Goal: Transaction & Acquisition: Purchase product/service

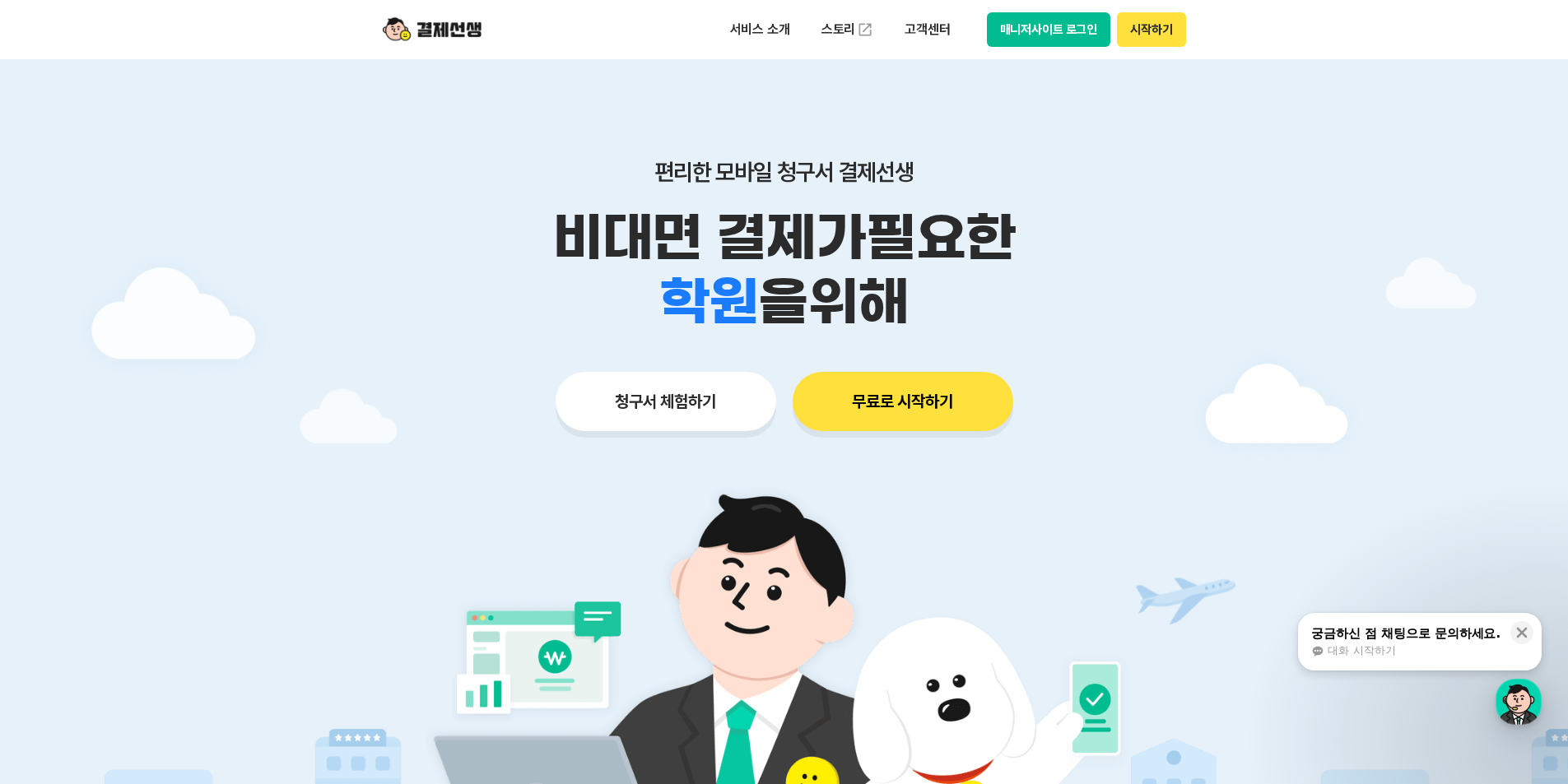
click at [1059, 35] on button "매니저사이트 로그인" at bounding box center [1049, 30] width 125 height 35
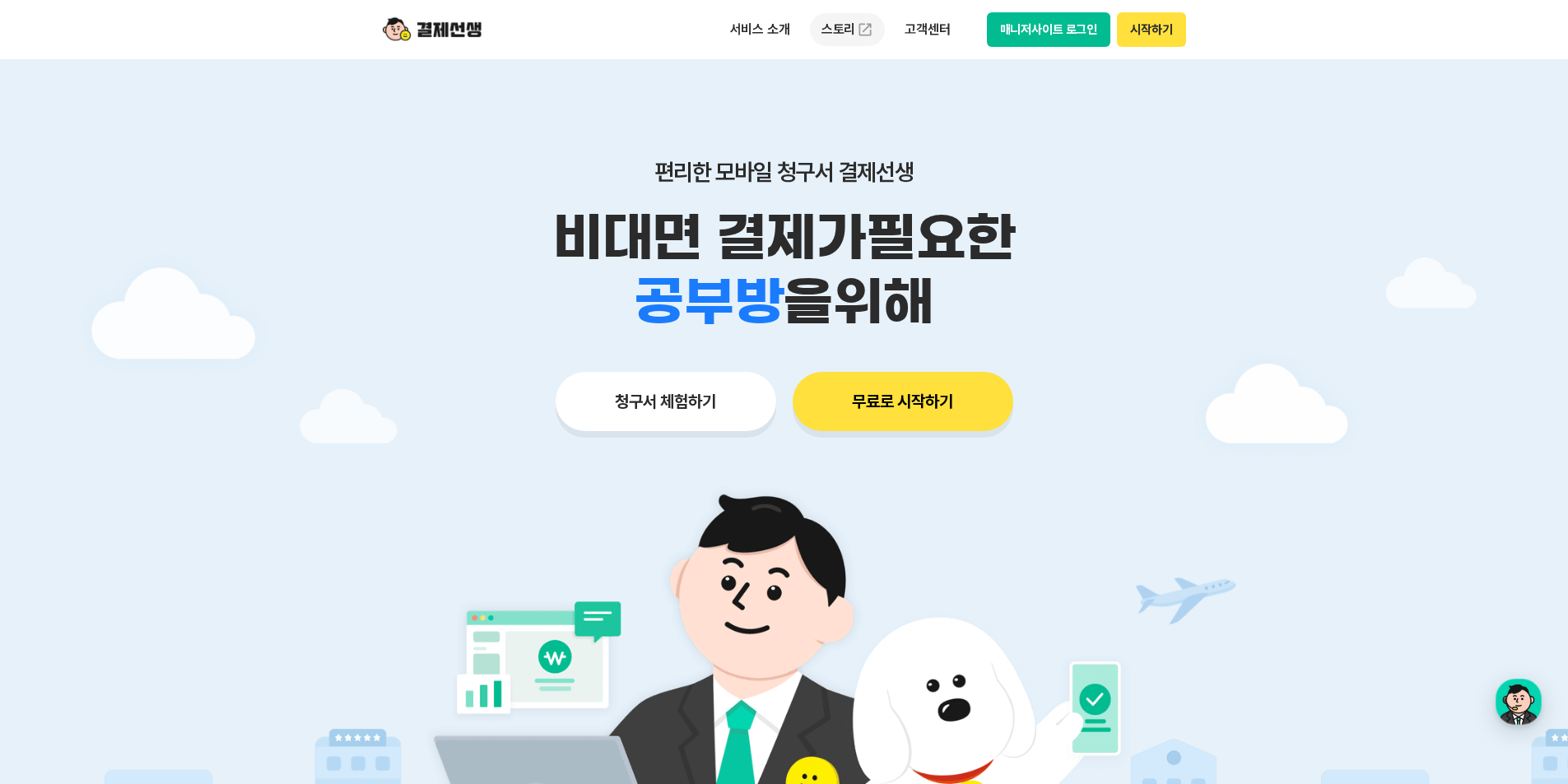
click at [831, 25] on link "스토리" at bounding box center [847, 30] width 75 height 33
click at [438, 31] on img at bounding box center [432, 29] width 98 height 31
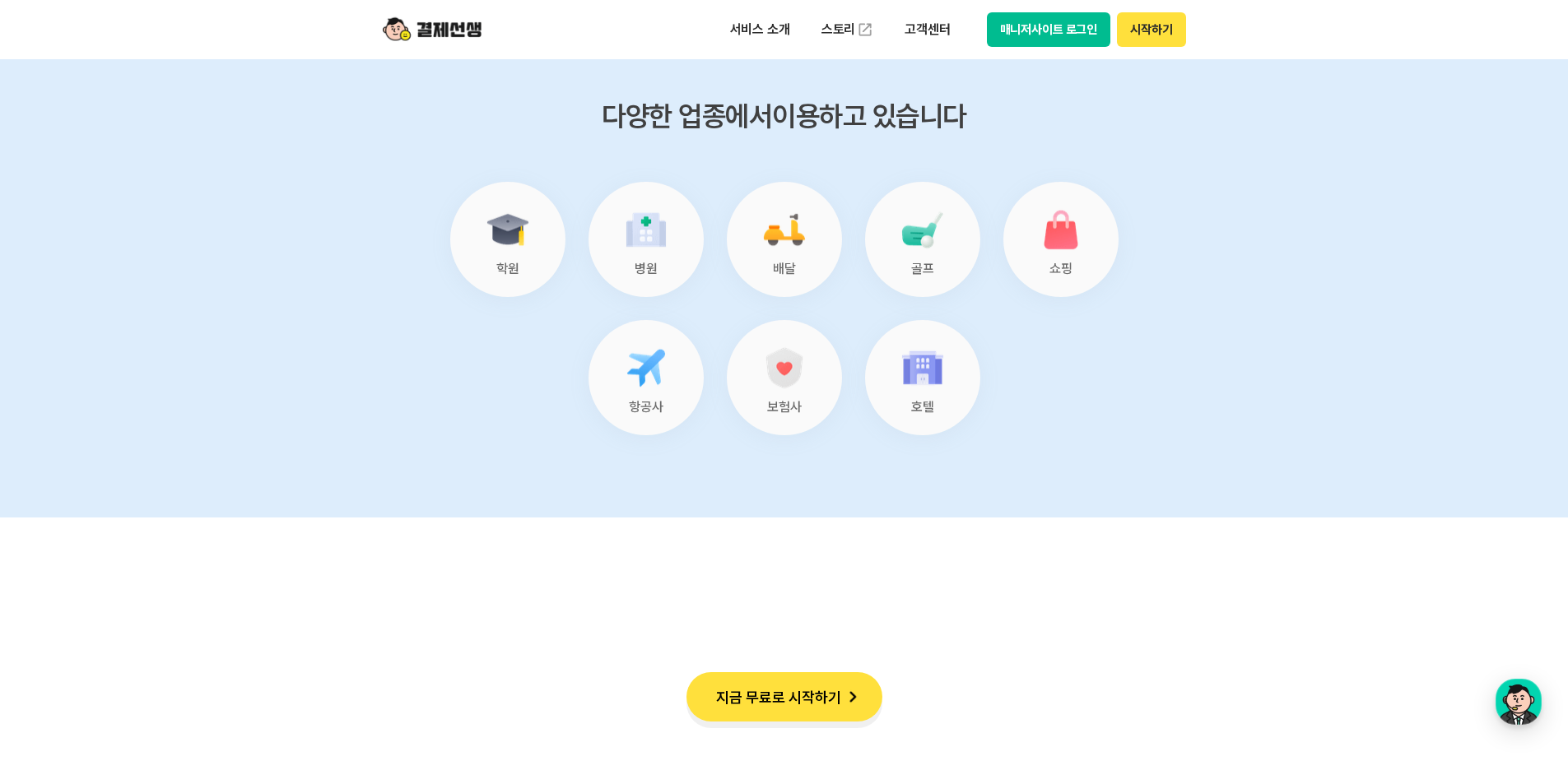
scroll to position [6910, 0]
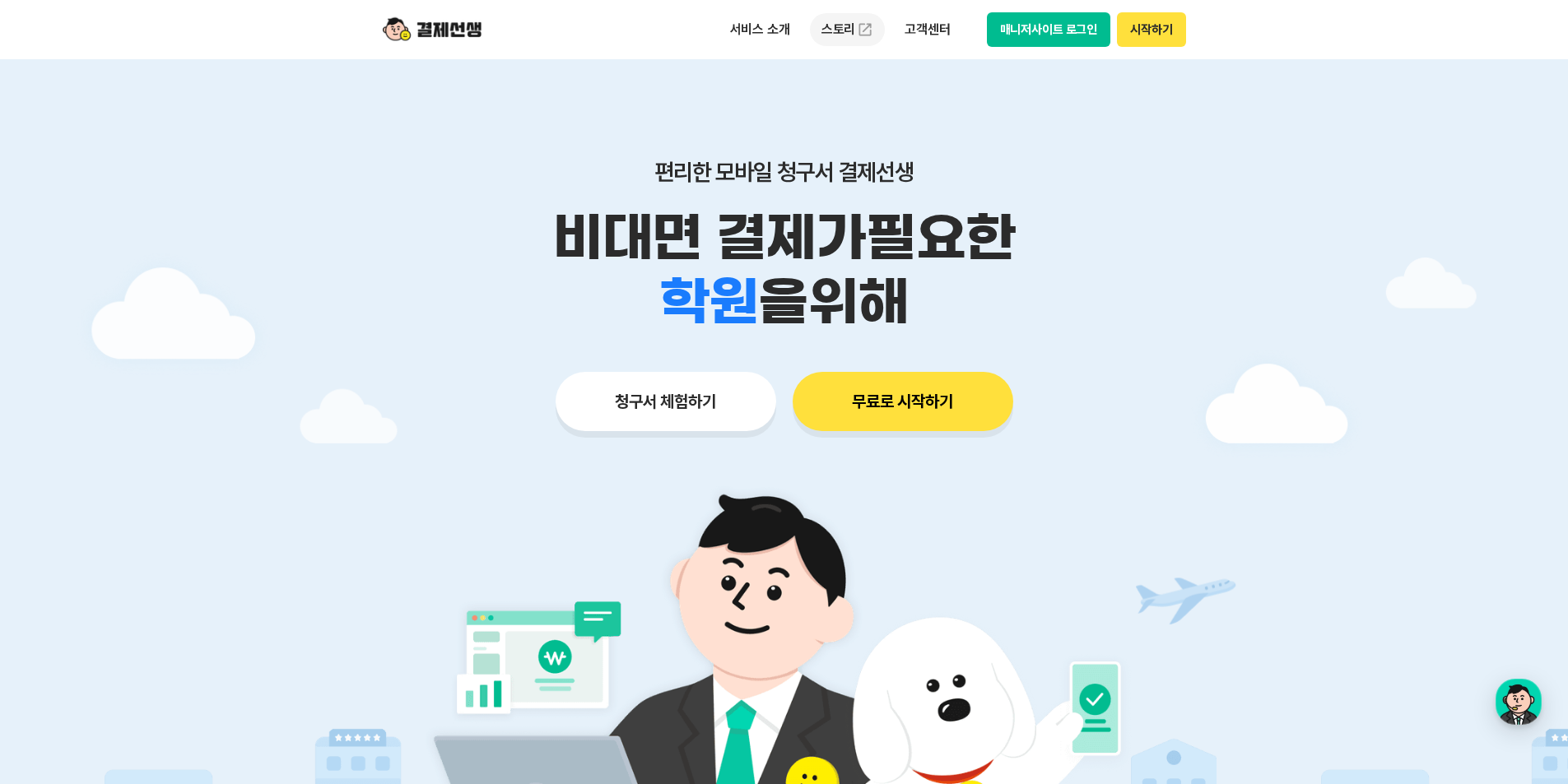
click at [838, 35] on link "스토리" at bounding box center [847, 30] width 75 height 33
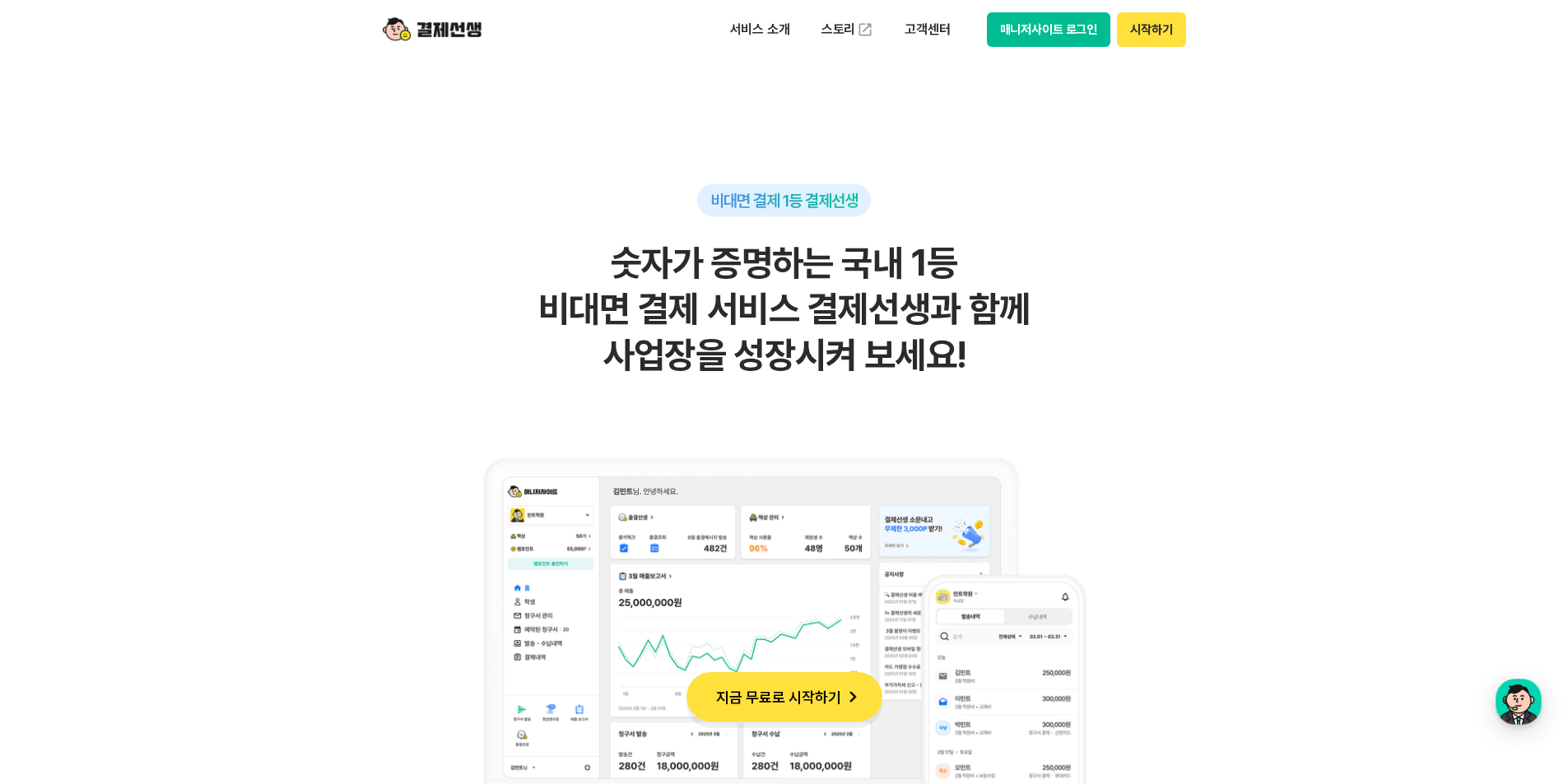
scroll to position [987, 0]
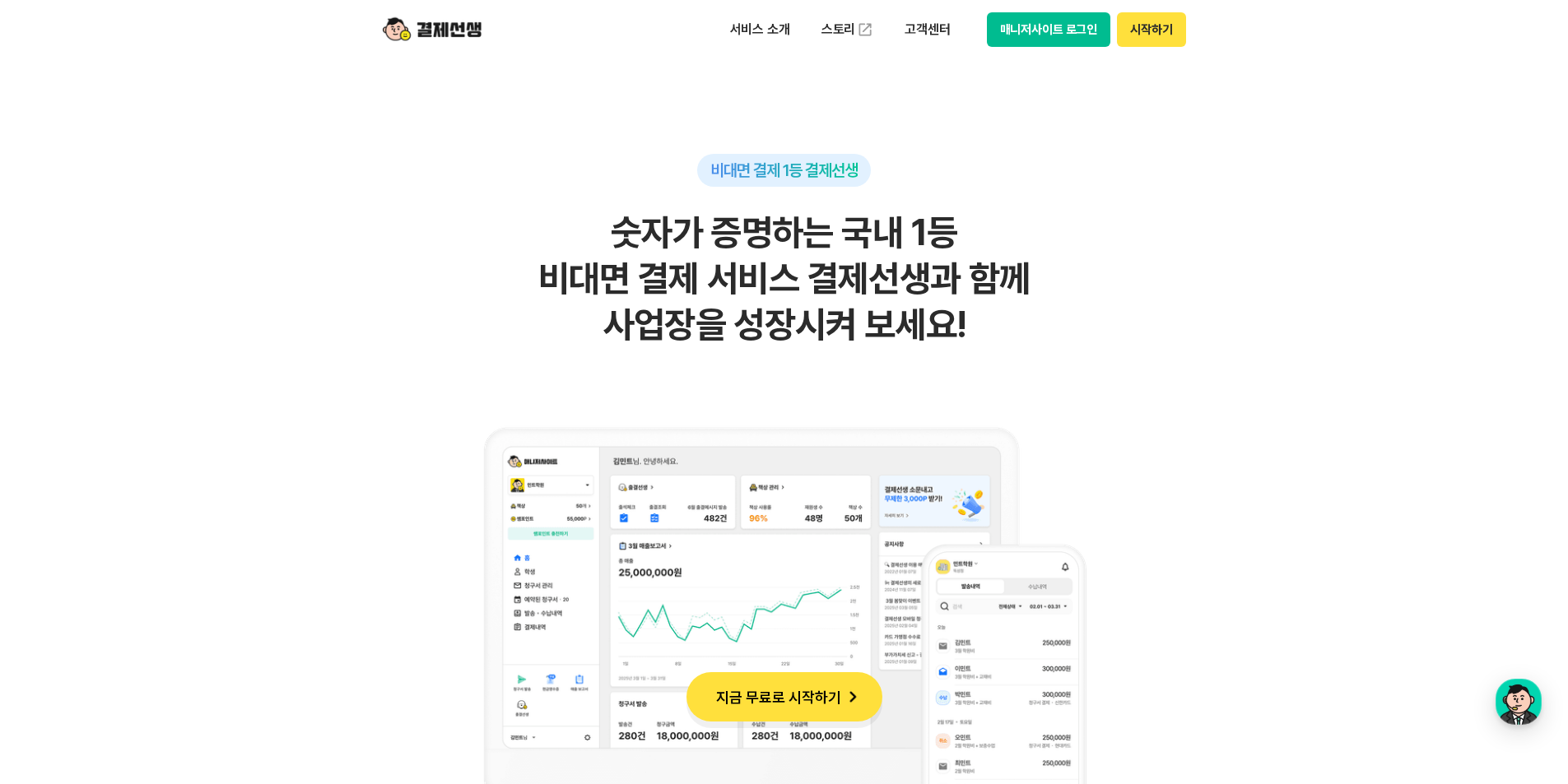
click at [1029, 27] on button "매니저사이트 로그인" at bounding box center [1049, 30] width 125 height 35
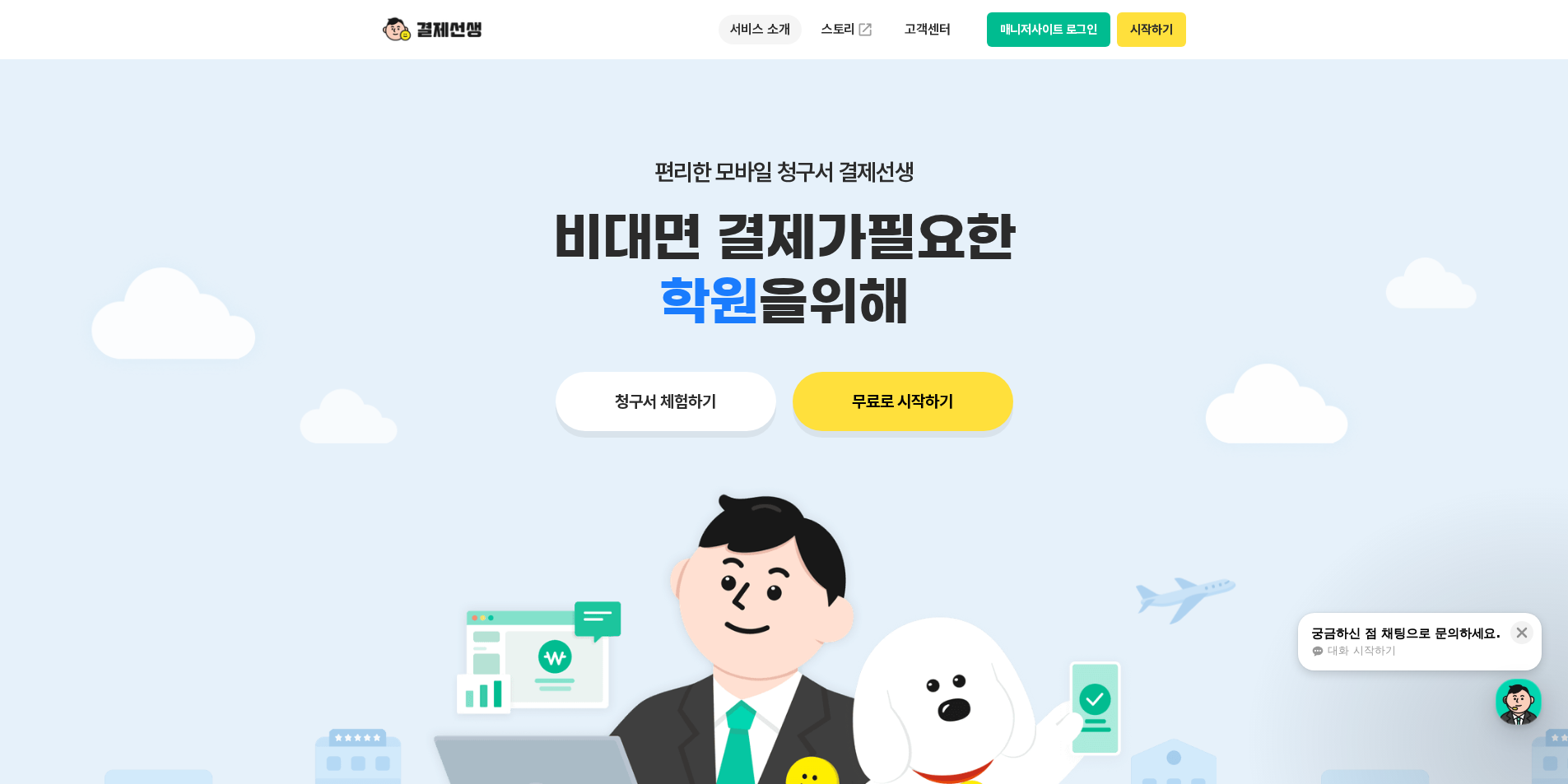
click at [753, 23] on p "서비스 소개" at bounding box center [760, 29] width 83 height 30
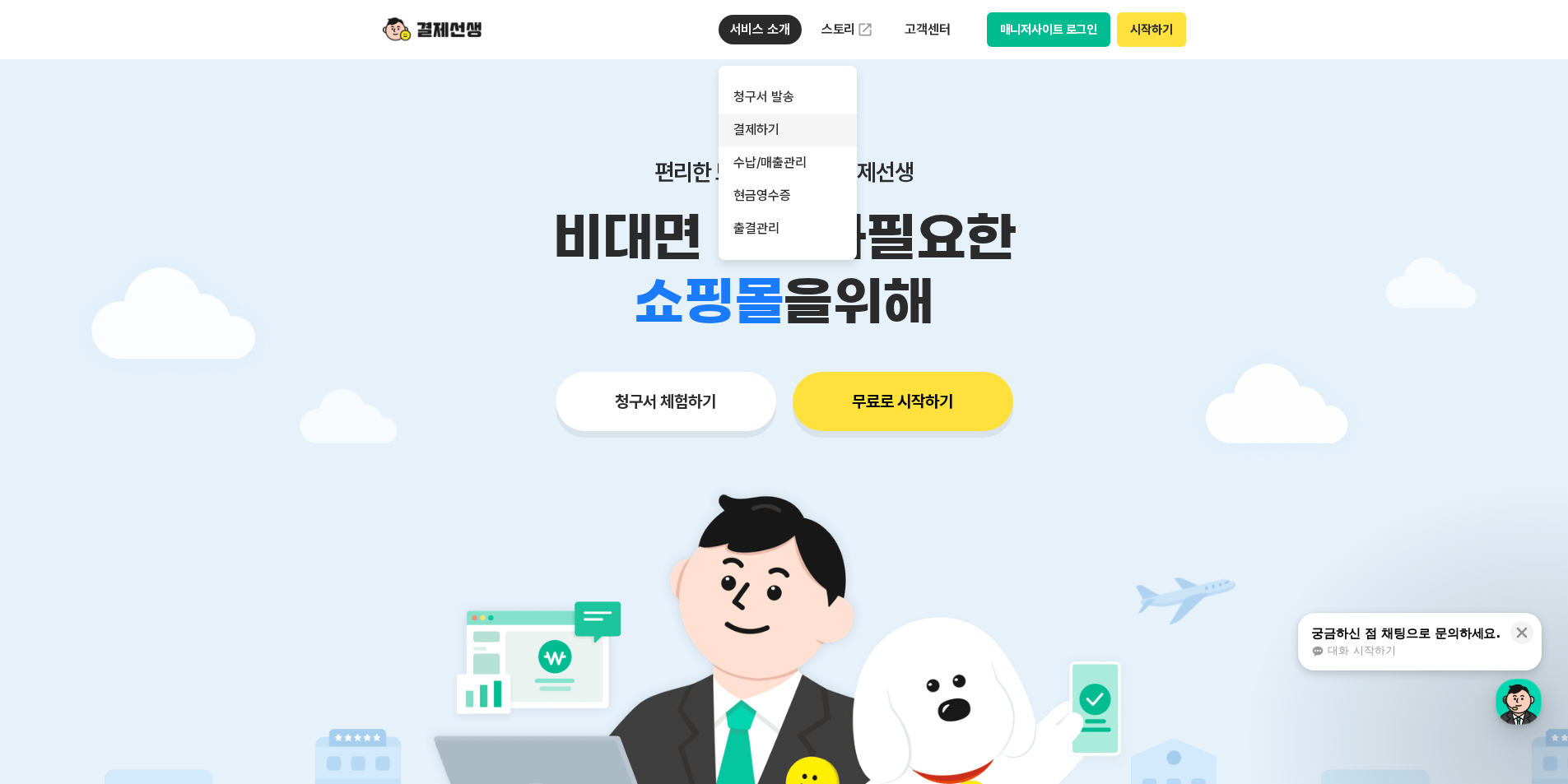
click at [762, 118] on link "결제하기" at bounding box center [787, 130] width 138 height 33
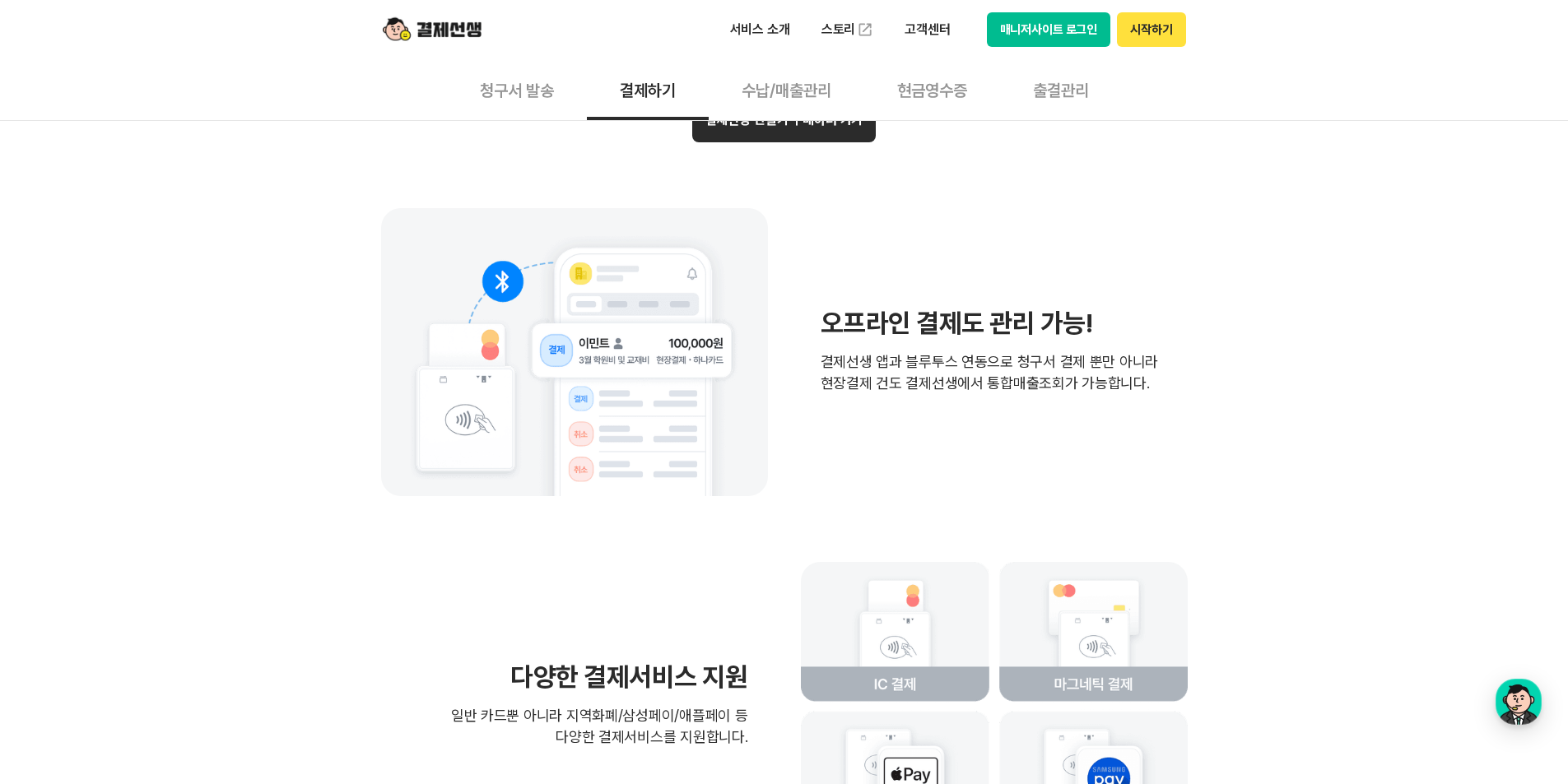
scroll to position [3455, 0]
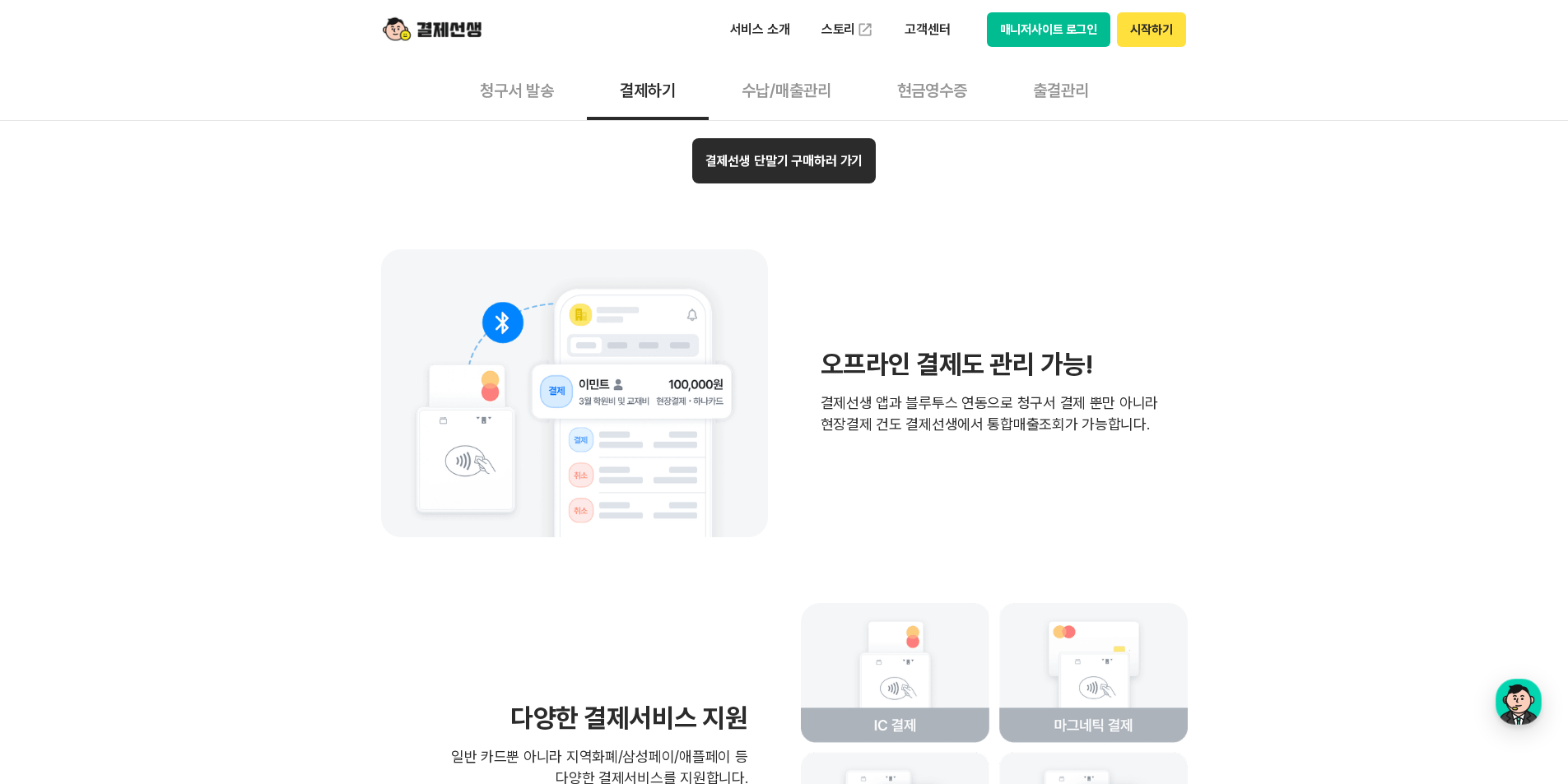
click at [770, 164] on button "결제선생 단말기 구매하러 가기" at bounding box center [784, 160] width 184 height 45
